Goal: Task Accomplishment & Management: Manage account settings

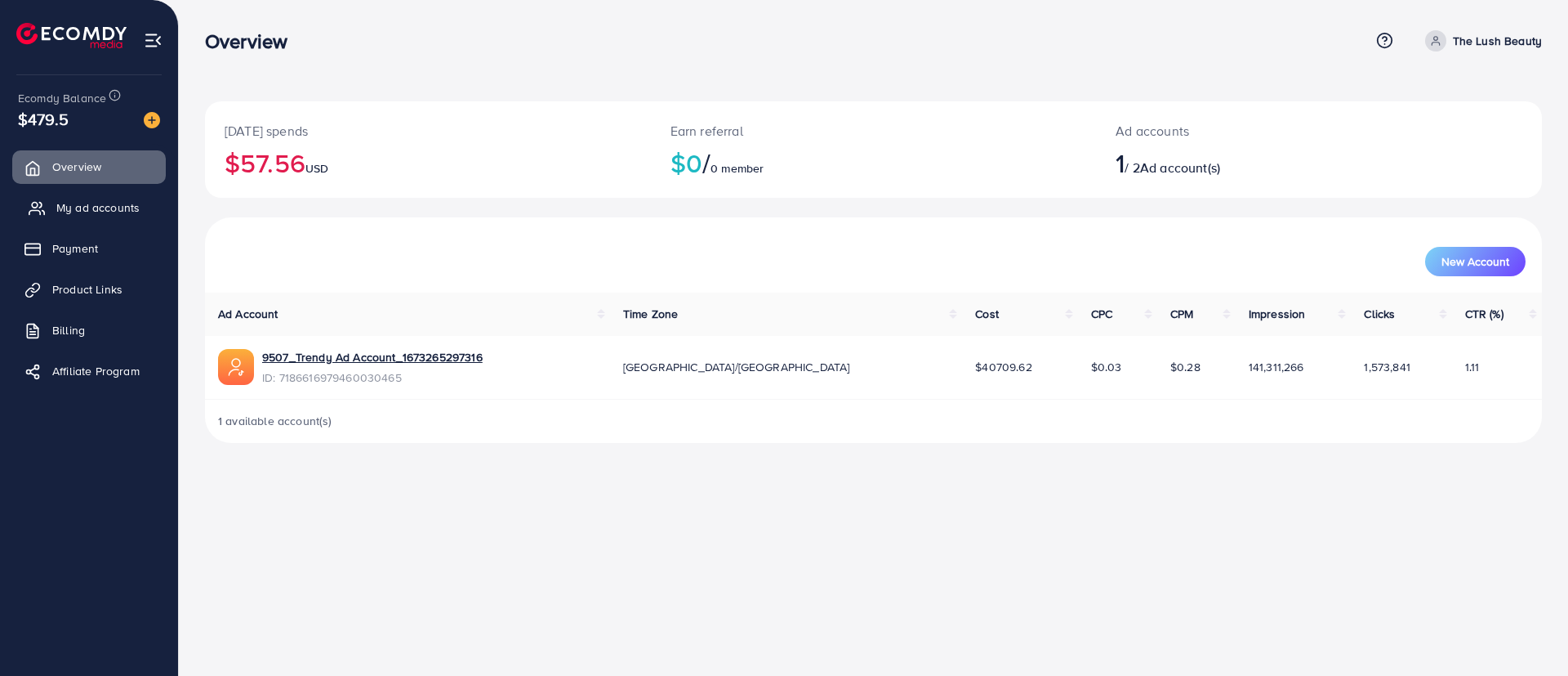
click at [68, 200] on span "My ad accounts" at bounding box center [98, 208] width 83 height 16
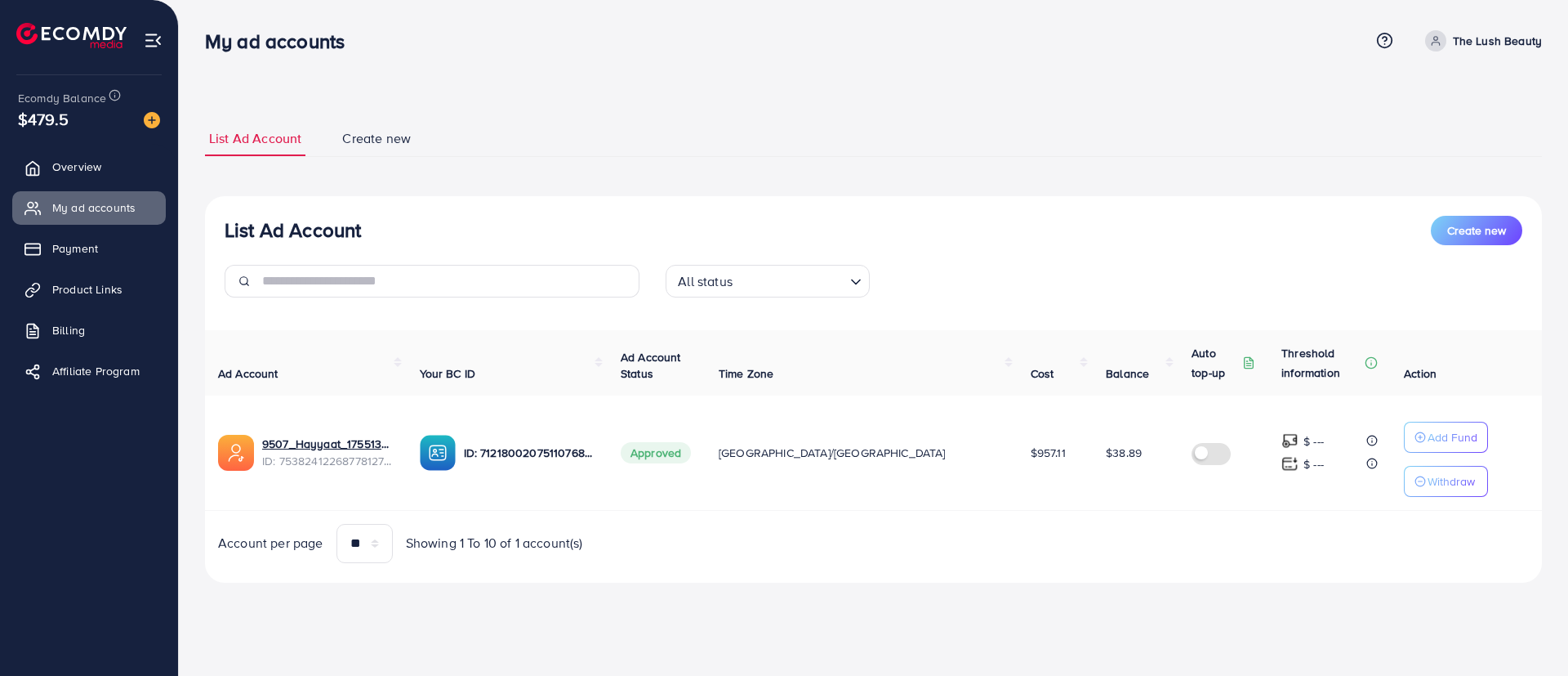
click at [1508, 42] on p "The Lush Beauty" at bounding box center [1498, 41] width 89 height 20
click at [1454, 129] on span "Log out" at bounding box center [1445, 134] width 44 height 20
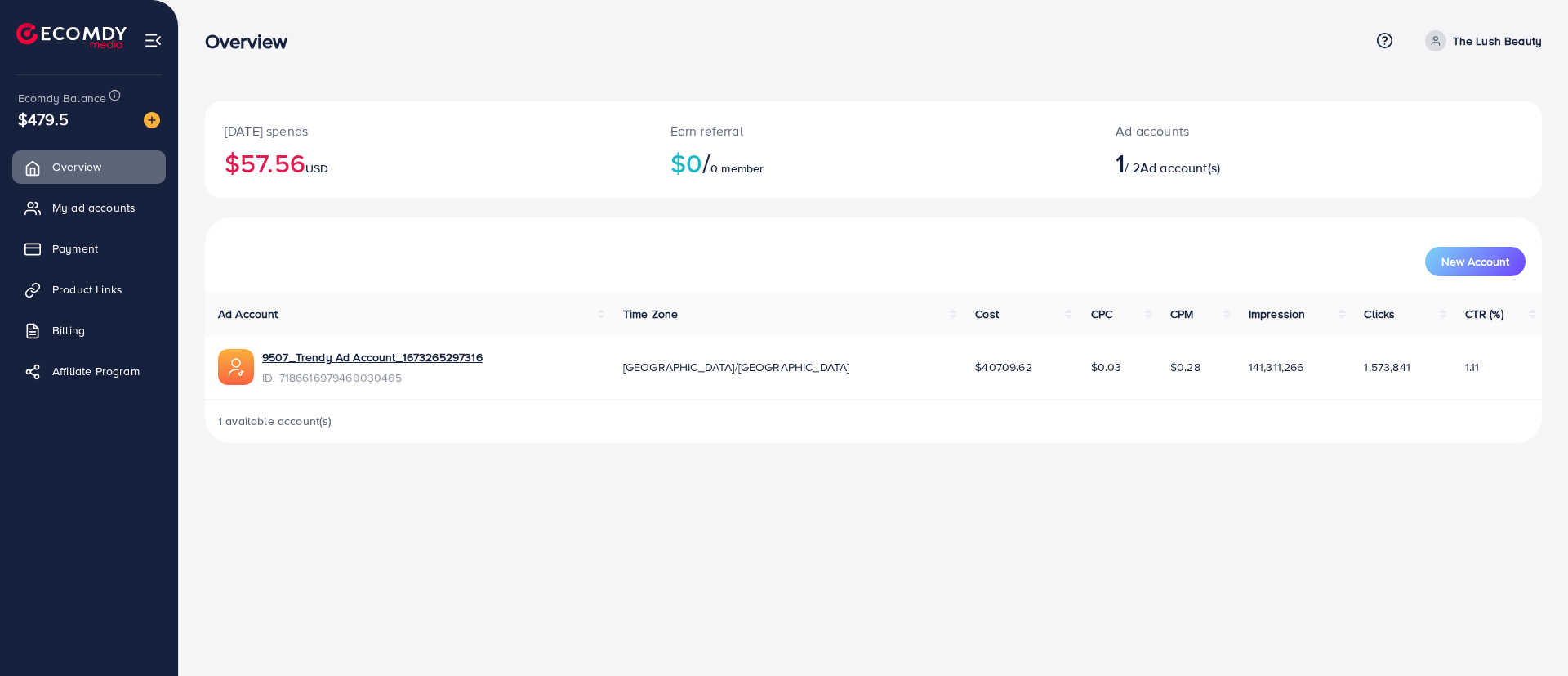
click at [1509, 43] on p "The Lush Beauty" at bounding box center [1498, 41] width 89 height 20
click at [1424, 141] on span "Log out" at bounding box center [1445, 134] width 44 height 20
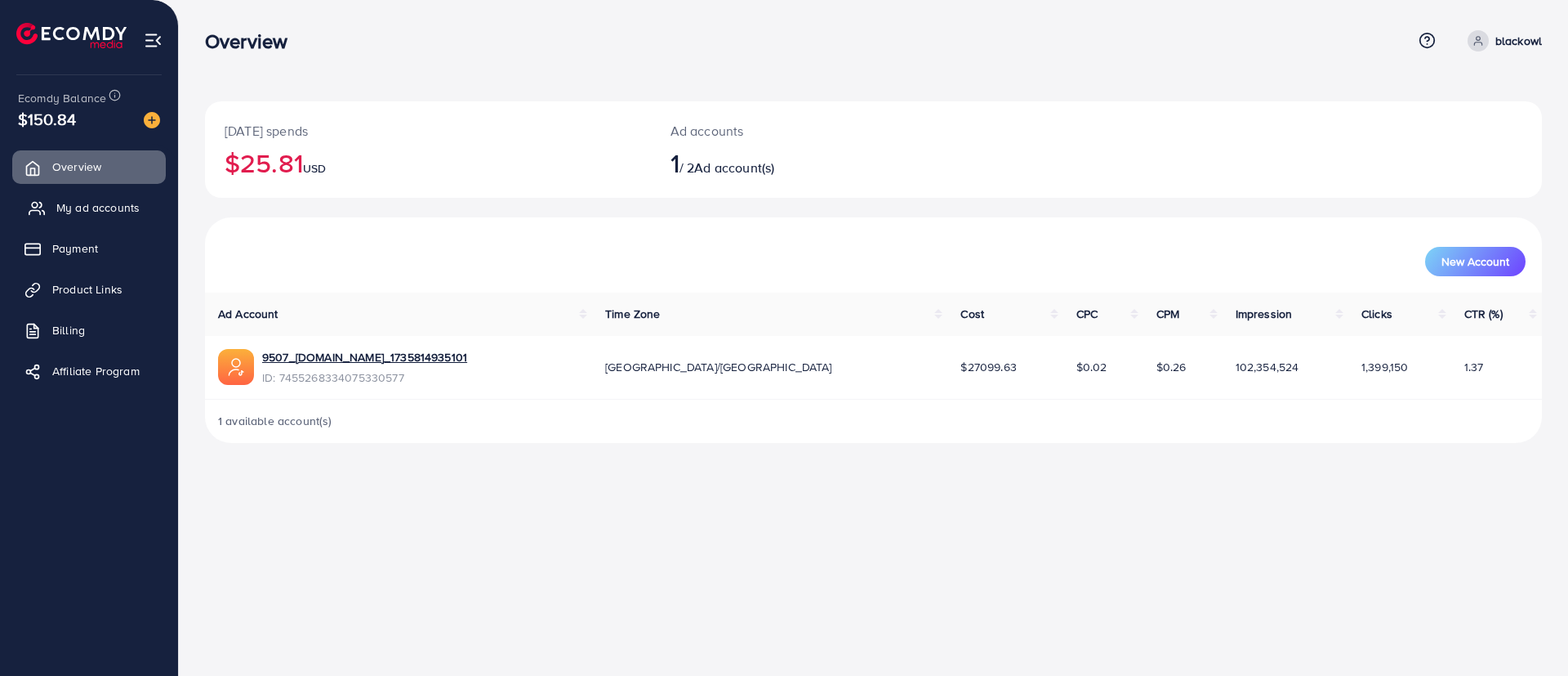
click at [122, 222] on link "My ad accounts" at bounding box center [89, 208] width 153 height 33
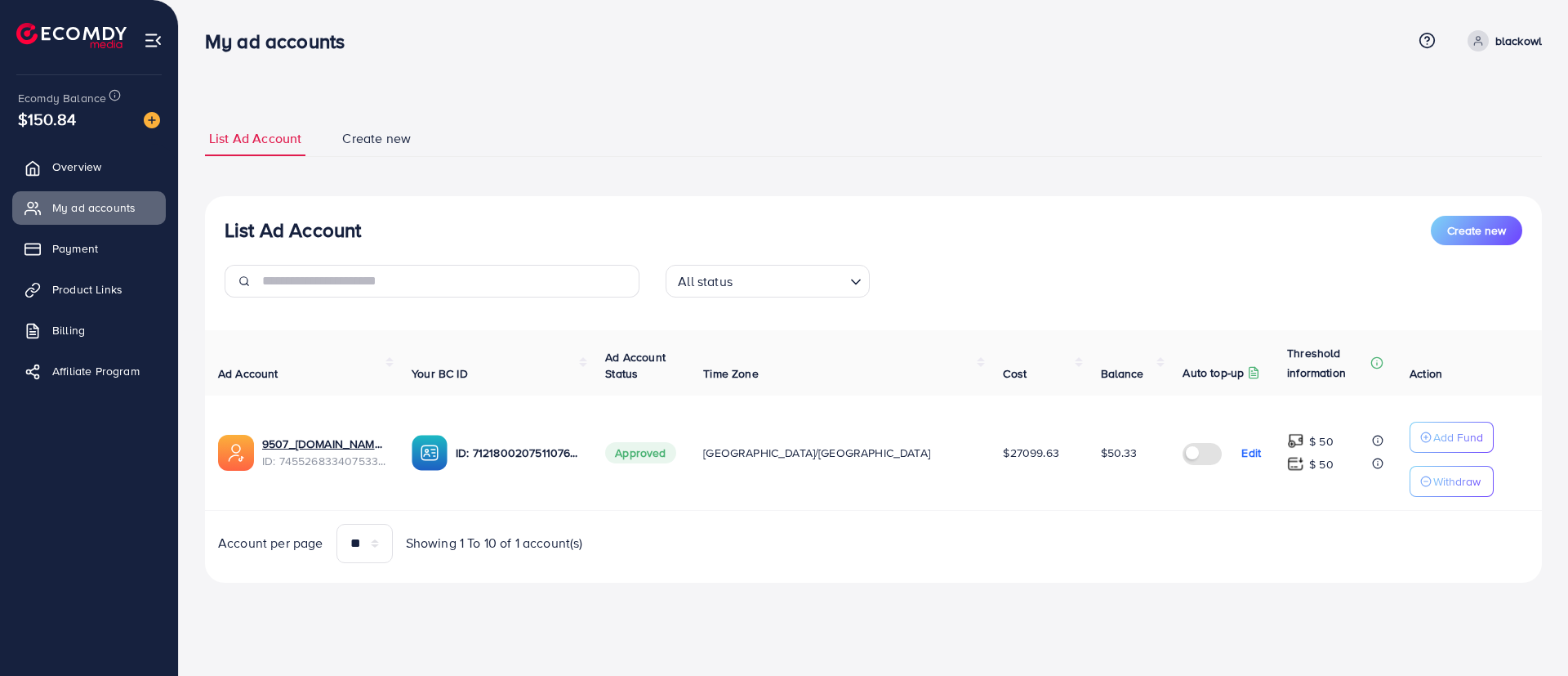
click at [1183, 457] on label at bounding box center [1206, 452] width 46 height 19
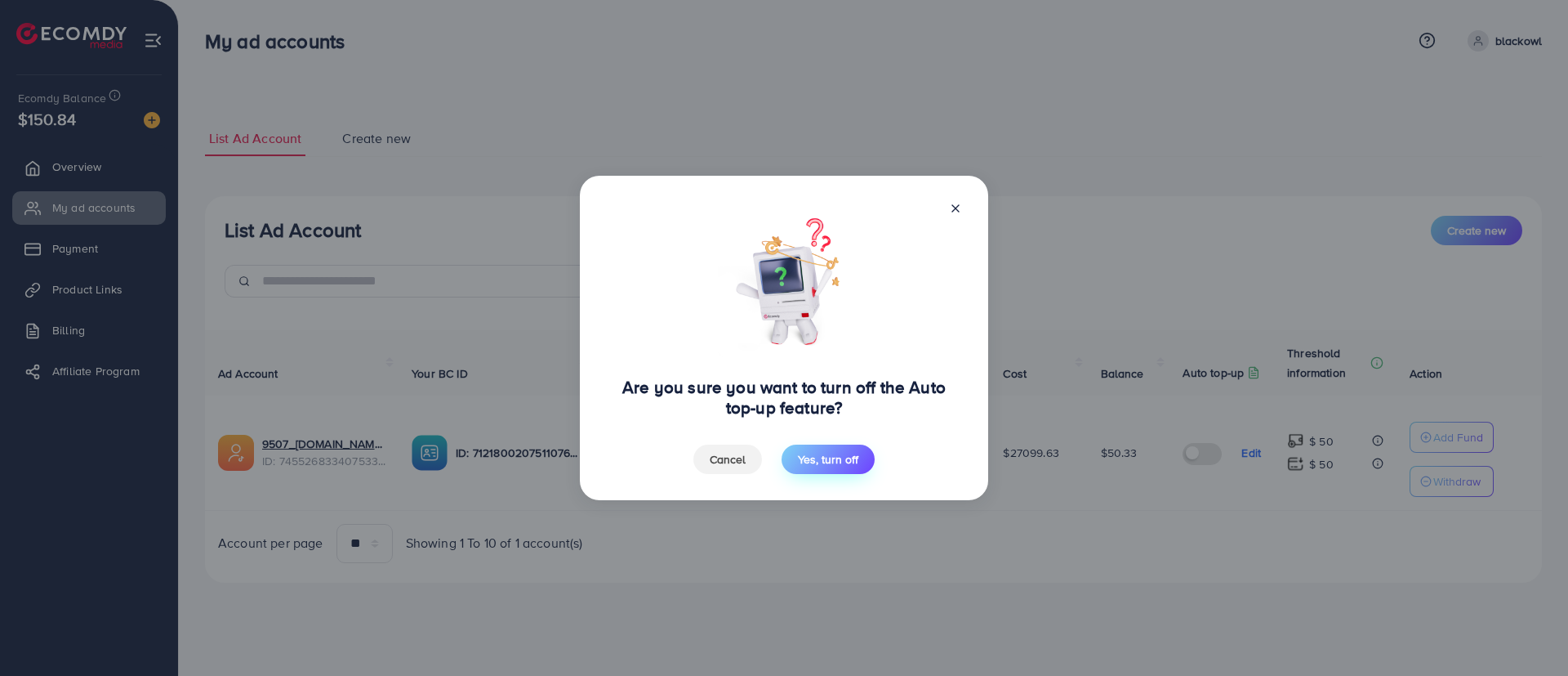
click at [820, 456] on span "Yes, turn off" at bounding box center [828, 459] width 60 height 16
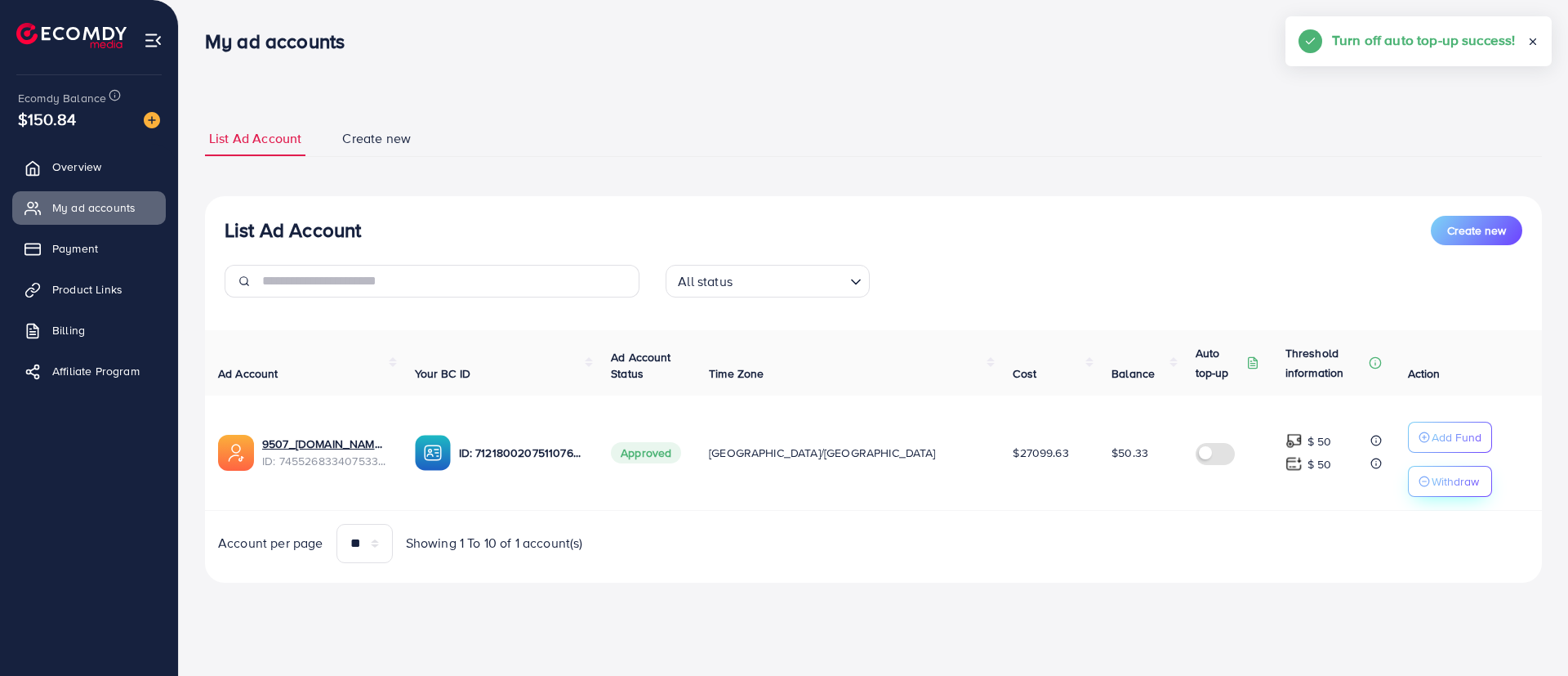
click at [1418, 491] on button "Withdraw" at bounding box center [1450, 481] width 84 height 31
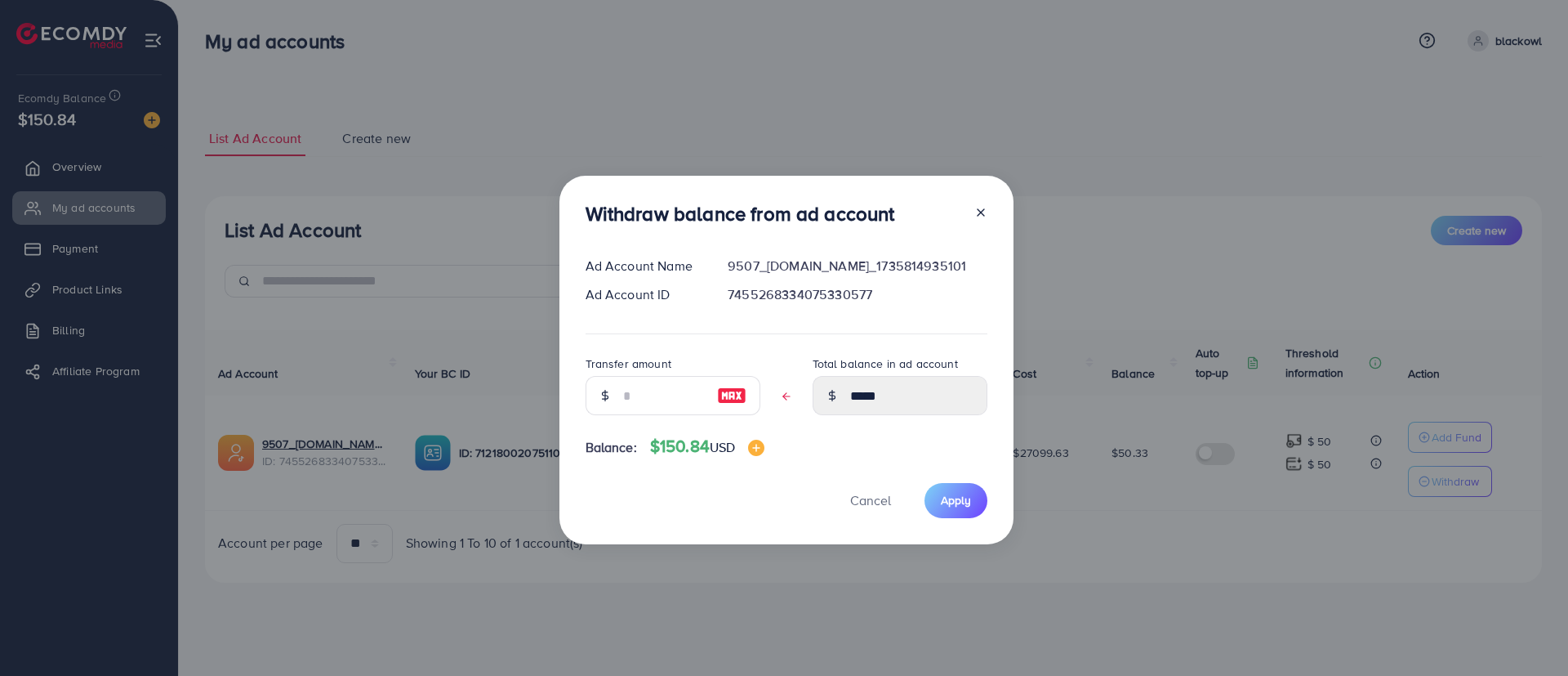
click at [731, 396] on img at bounding box center [732, 396] width 29 height 20
type input "*****"
type input "****"
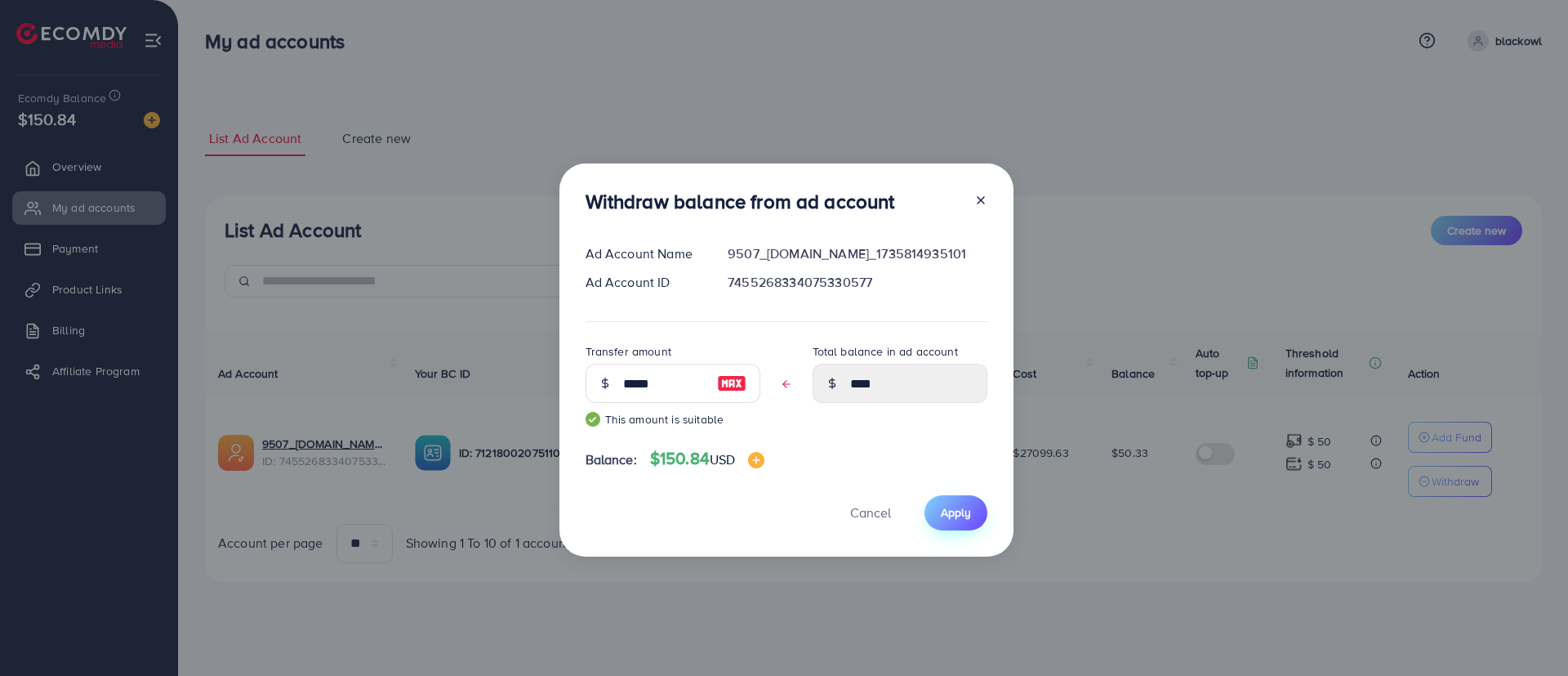
click at [964, 523] on button "Apply" at bounding box center [956, 513] width 63 height 35
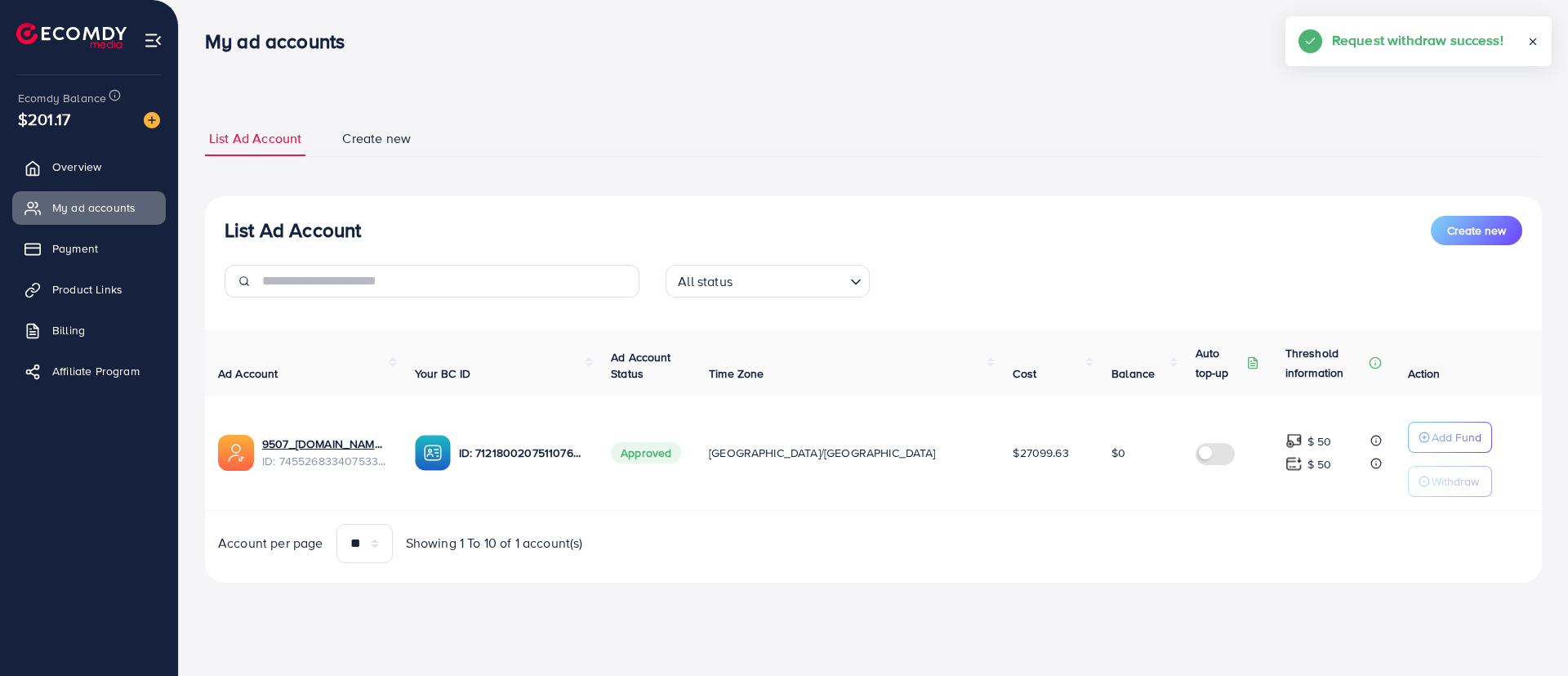
click at [1527, 43] on icon at bounding box center [1533, 42] width 12 height 12
click at [1549, 47] on div "Request withdraw success!" at bounding box center [1476, 40] width 207 height 21
click at [1537, 47] on p "blackowl" at bounding box center [1518, 41] width 47 height 20
click at [1449, 139] on span "Log out" at bounding box center [1445, 134] width 44 height 20
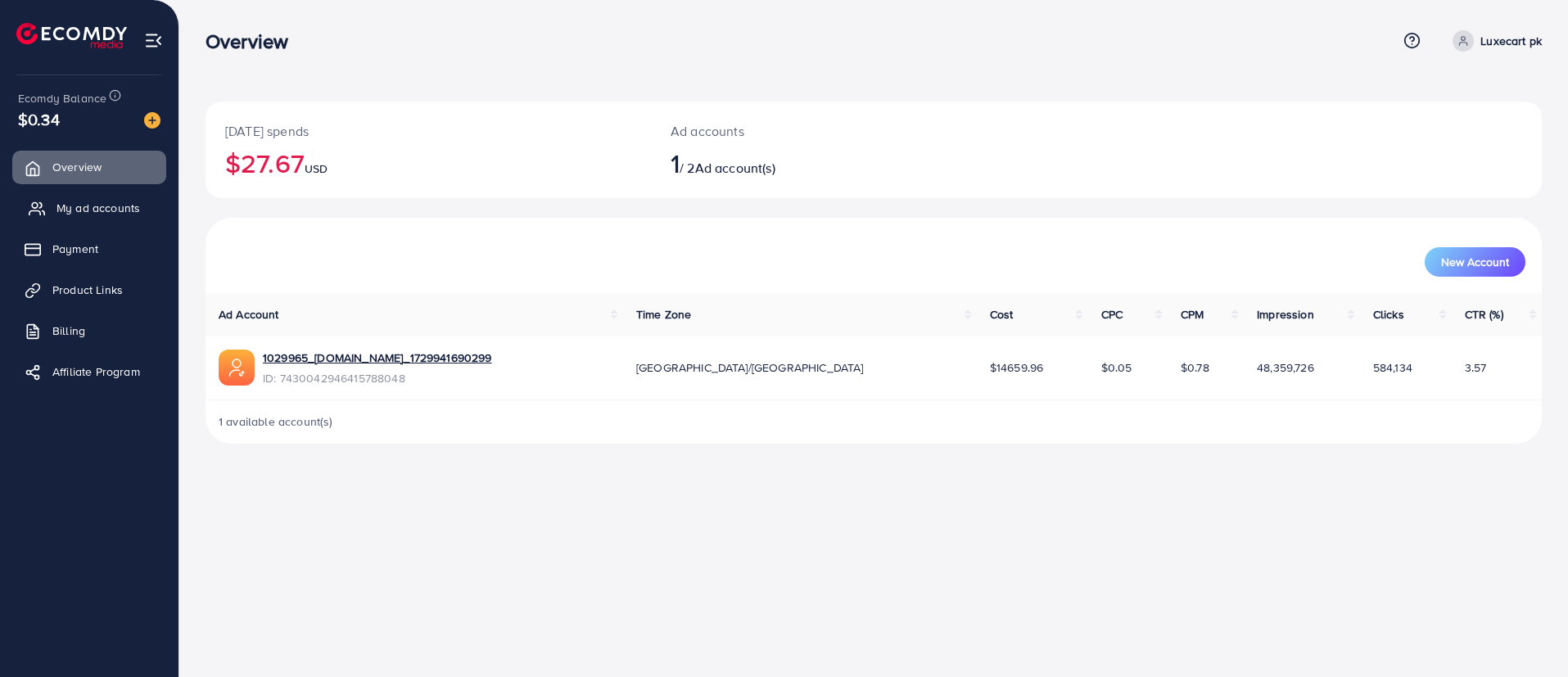
click at [133, 213] on span "My ad accounts" at bounding box center [99, 208] width 84 height 16
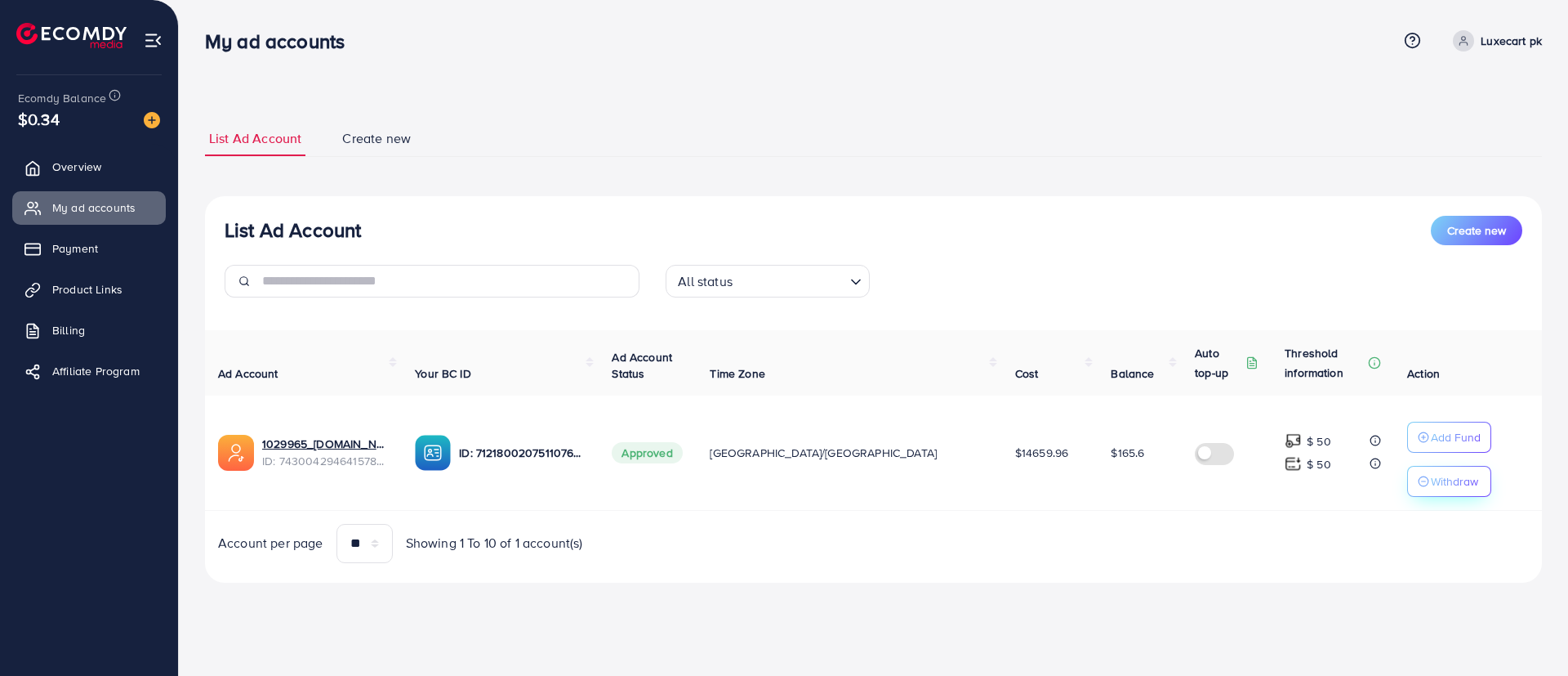
click at [1431, 483] on p "Withdraw" at bounding box center [1454, 481] width 47 height 20
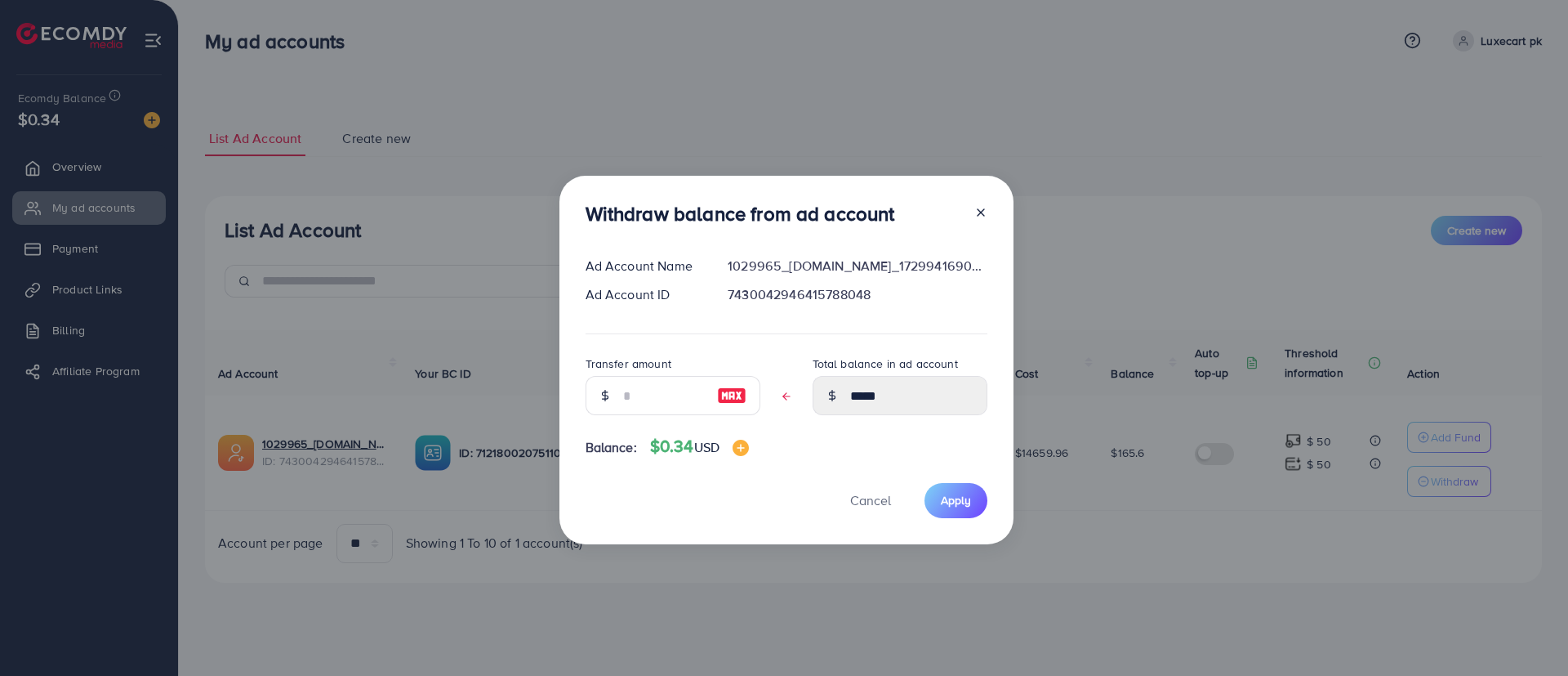
click at [728, 397] on img at bounding box center [732, 396] width 29 height 20
type input "*****"
type input "****"
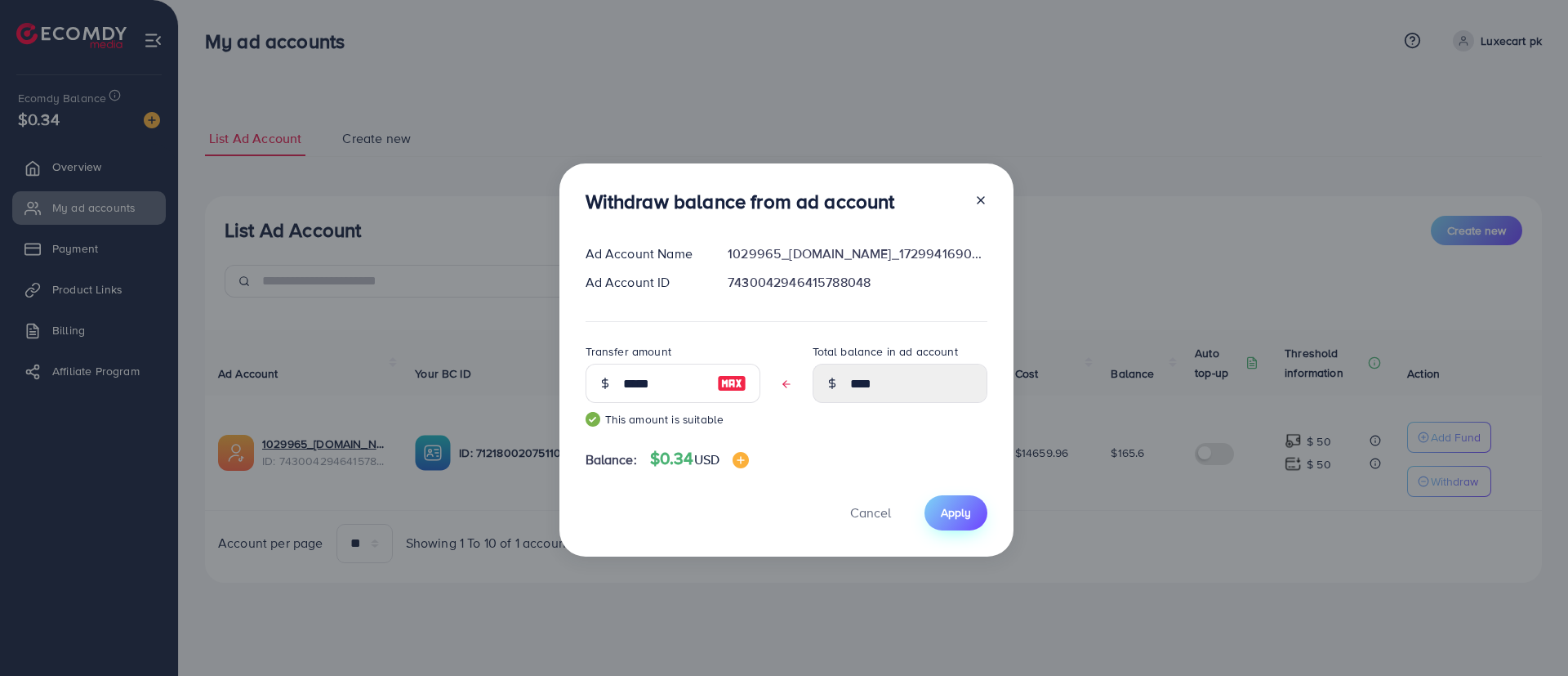
click at [958, 511] on span "Apply" at bounding box center [956, 512] width 30 height 16
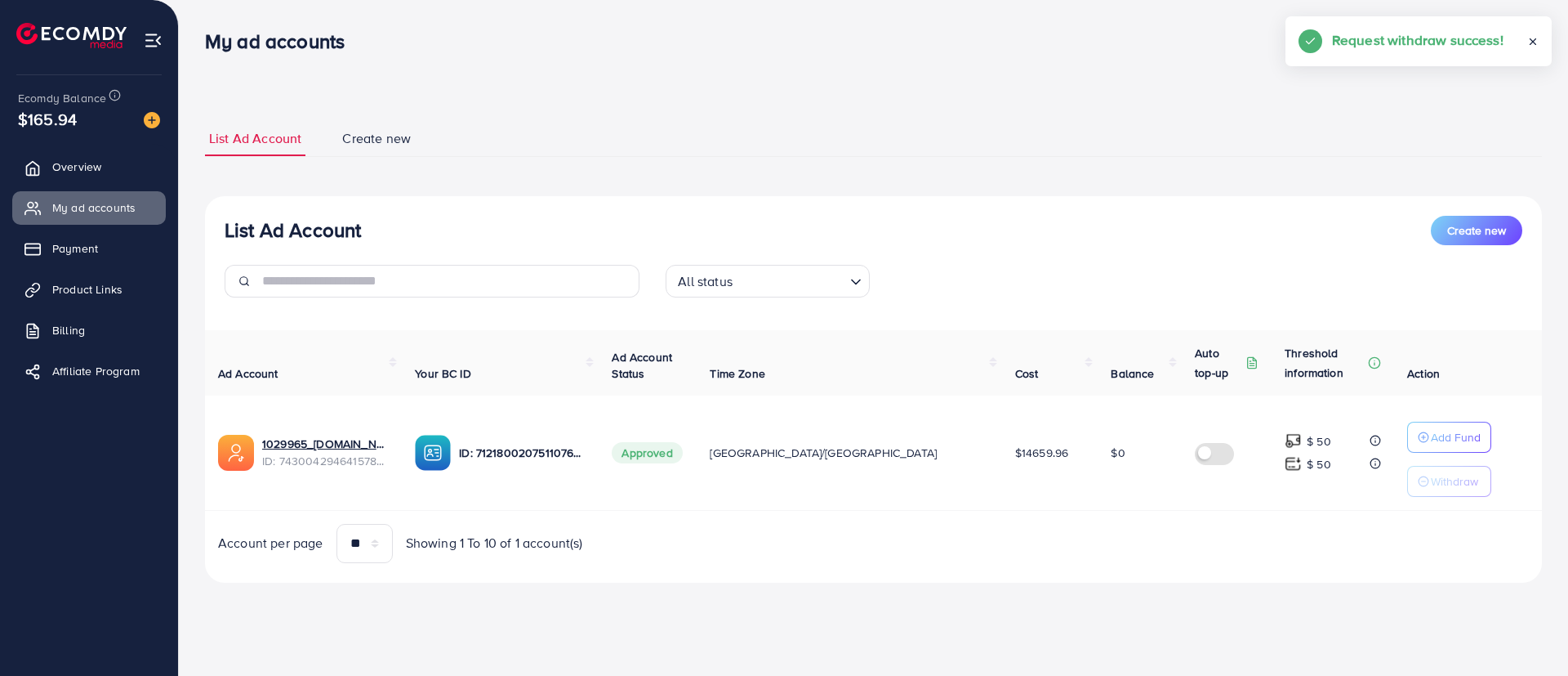
click at [1533, 43] on line at bounding box center [1533, 42] width 5 height 5
click at [1506, 46] on h5 "Request withdraw success!" at bounding box center [1458, 40] width 171 height 21
click at [1506, 46] on p "Luxecart pk" at bounding box center [1511, 41] width 61 height 20
click at [1439, 129] on span "Log out" at bounding box center [1445, 134] width 44 height 20
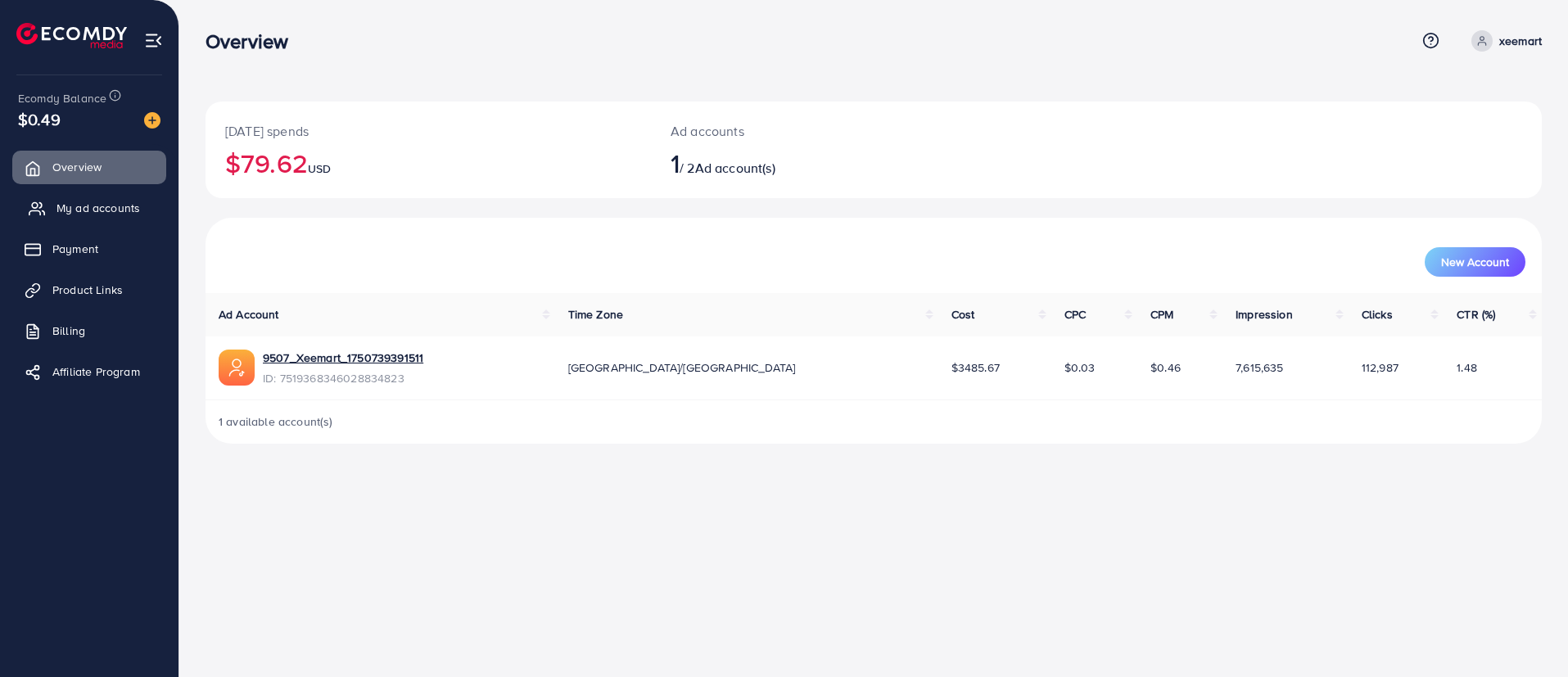
click at [132, 212] on span "My ad accounts" at bounding box center [99, 208] width 84 height 16
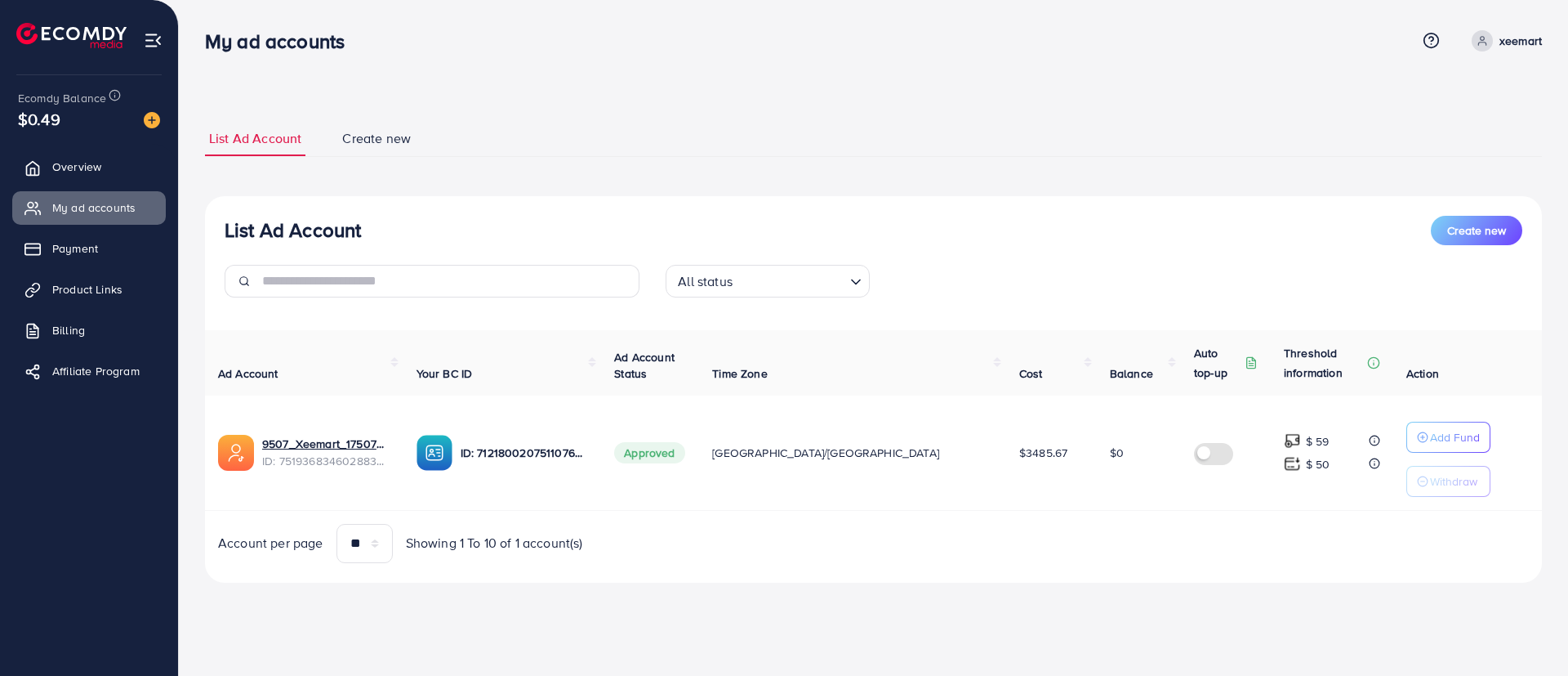
click at [1521, 36] on p "xeemart" at bounding box center [1521, 41] width 43 height 20
click at [1447, 121] on link "Log out" at bounding box center [1463, 134] width 155 height 36
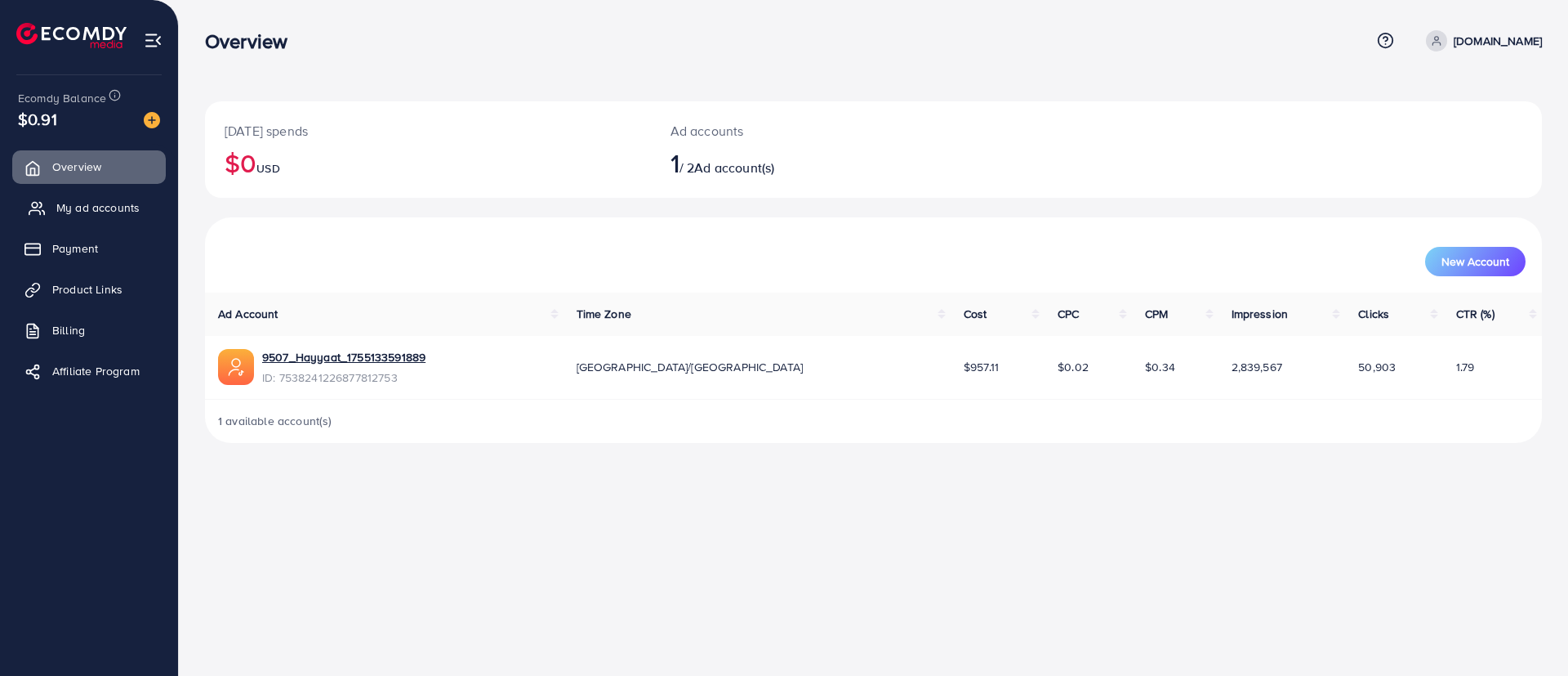
click at [106, 208] on span "My ad accounts" at bounding box center [98, 208] width 83 height 16
click at [95, 200] on span "My ad accounts" at bounding box center [98, 208] width 83 height 16
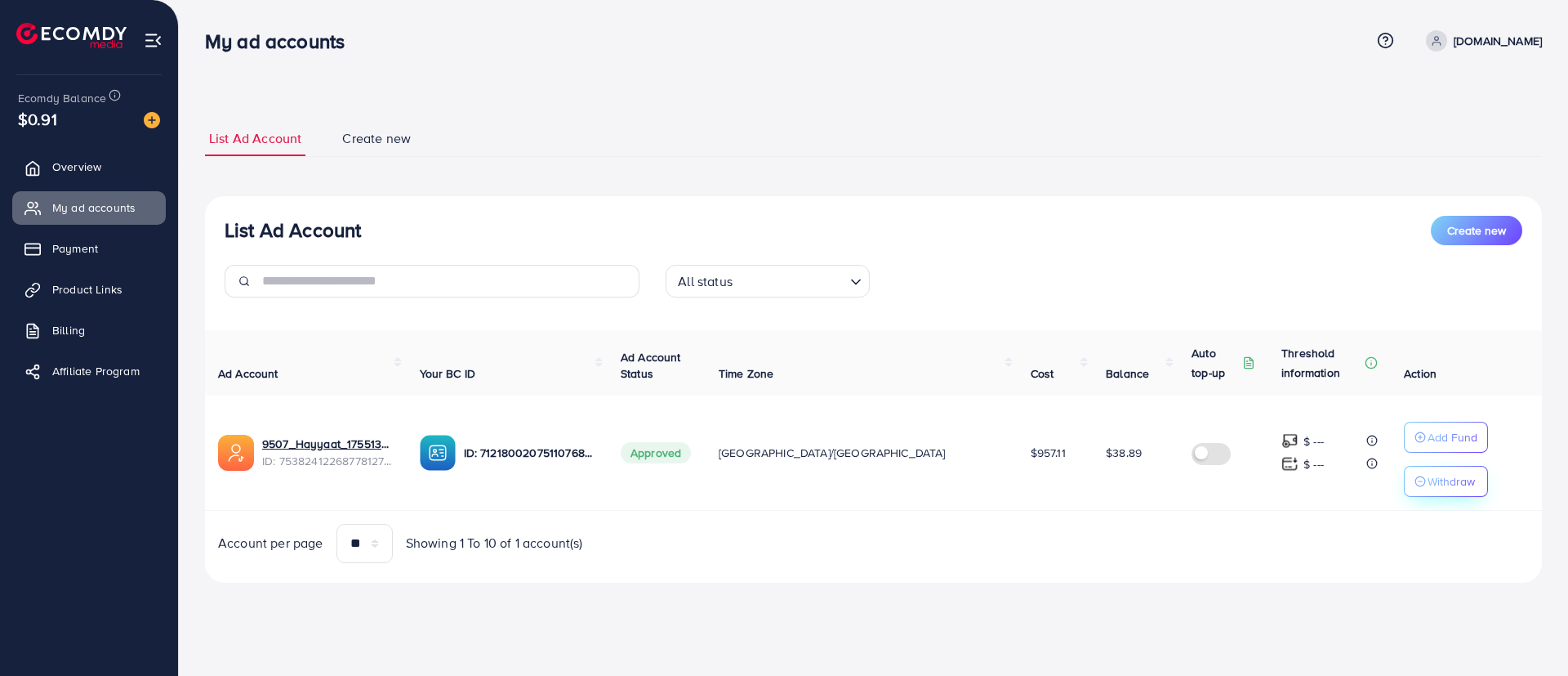
click at [1428, 481] on p "Withdraw" at bounding box center [1451, 481] width 47 height 20
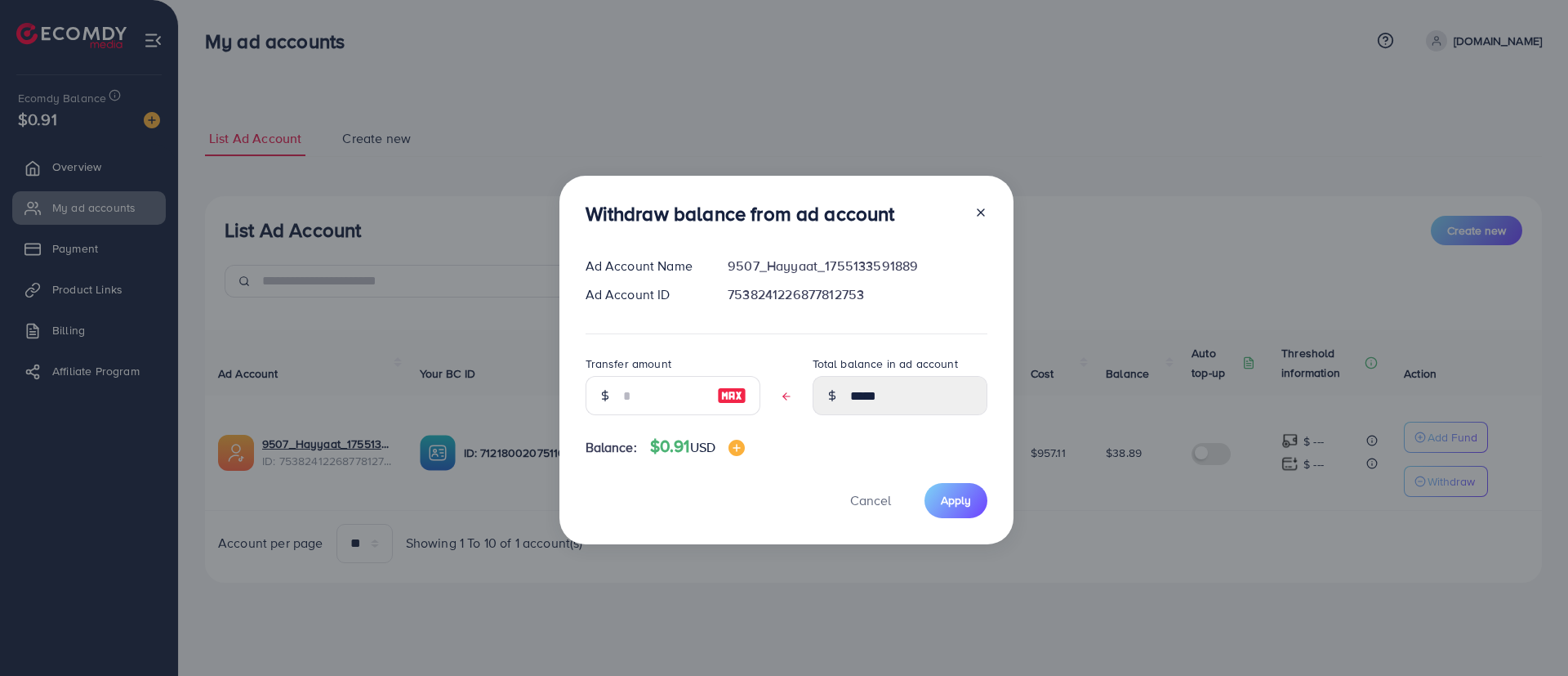
click at [730, 392] on img at bounding box center [732, 396] width 29 height 20
type input "*****"
type input "****"
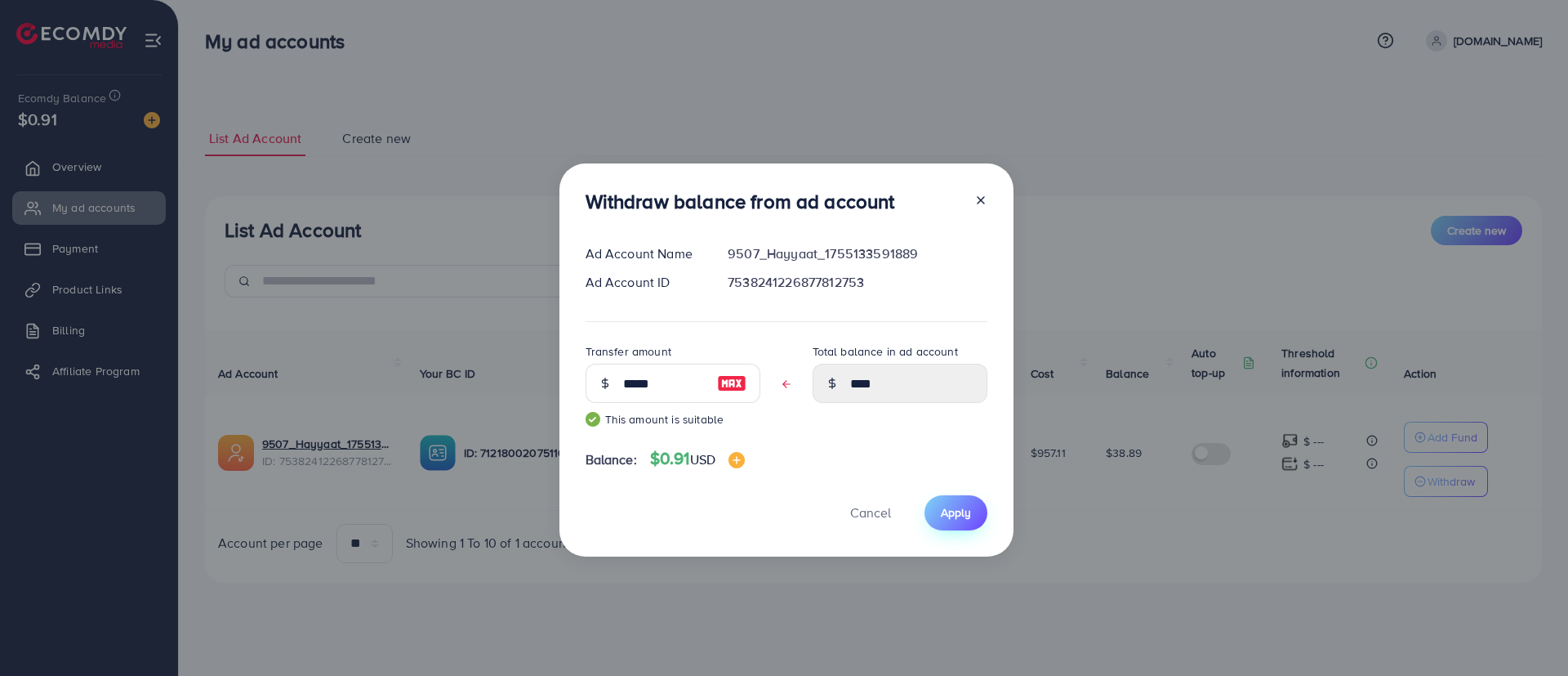
click at [968, 516] on span "Apply" at bounding box center [956, 512] width 30 height 16
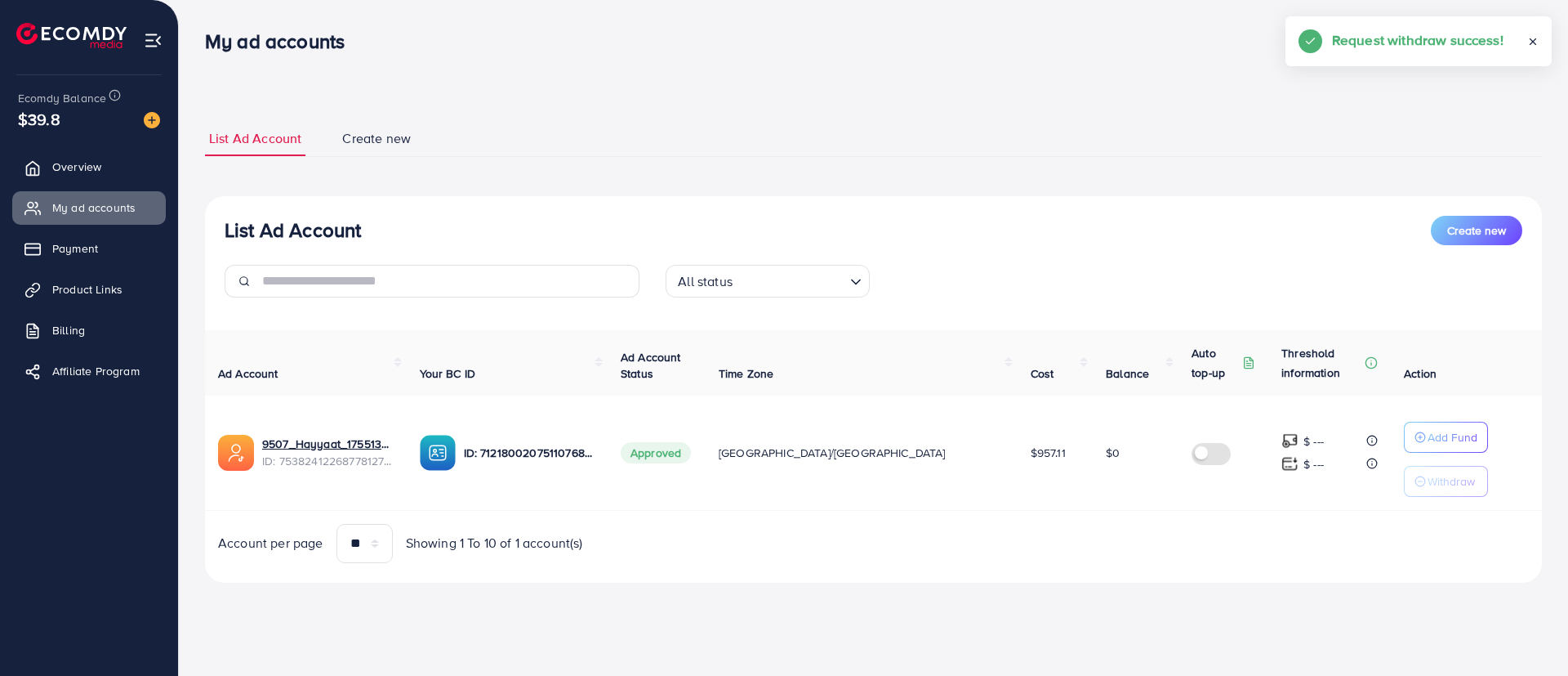
click at [1533, 41] on line at bounding box center [1533, 42] width 5 height 5
click at [1508, 47] on p "[DOMAIN_NAME]" at bounding box center [1498, 41] width 88 height 20
click at [1207, 87] on div "List Ad Account Create new List Ad Account Create new All status Loading... Ad …" at bounding box center [874, 314] width 1390 height 628
click at [1525, 36] on p "[DOMAIN_NAME]" at bounding box center [1498, 41] width 88 height 20
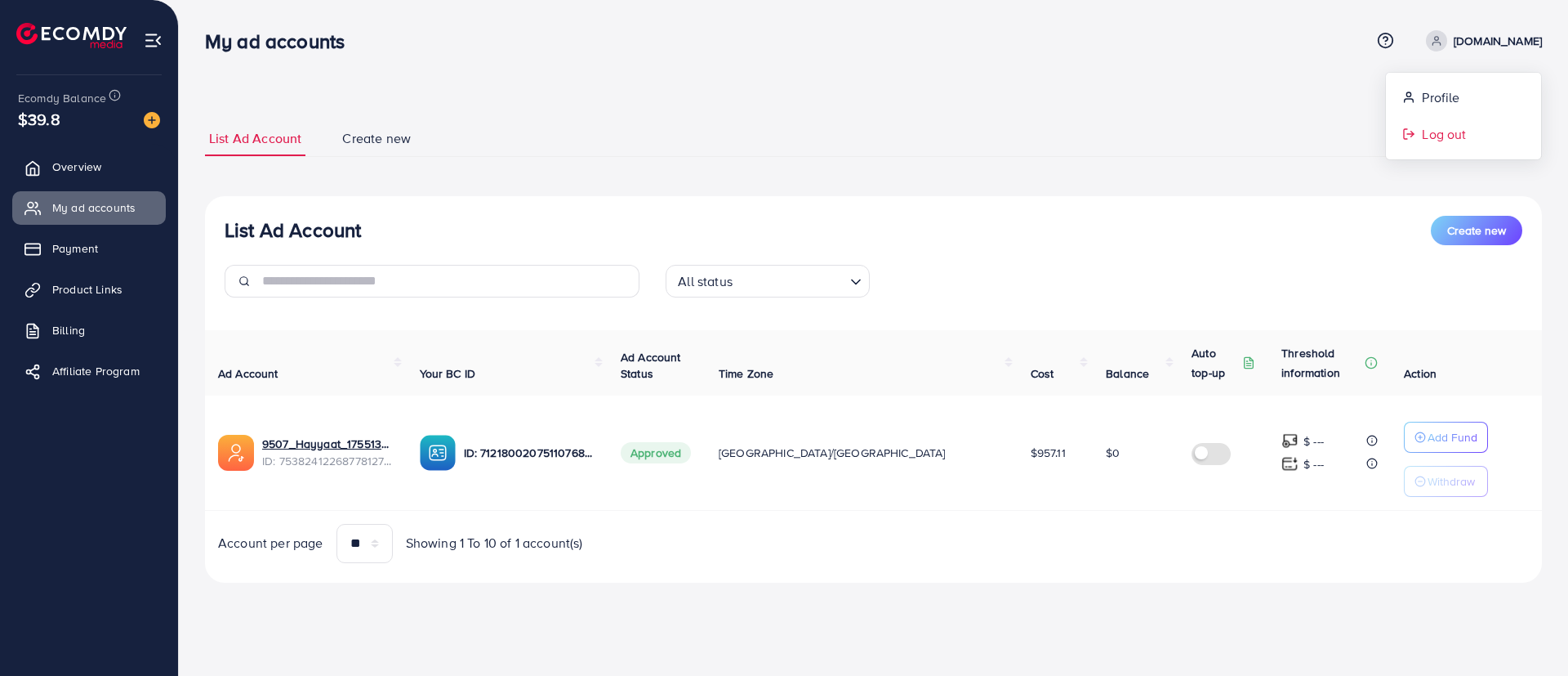
click at [1454, 134] on span "Log out" at bounding box center [1445, 134] width 44 height 20
